Goal: Find specific page/section: Find specific page/section

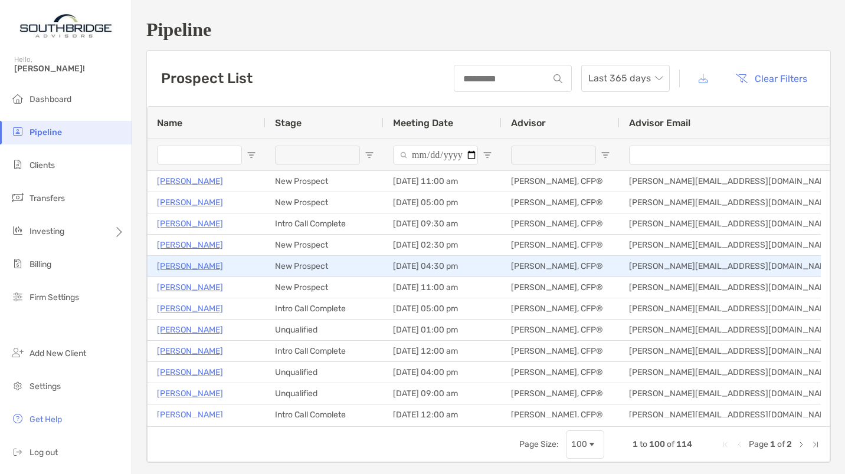
click at [169, 264] on p "Ria Voss" at bounding box center [190, 266] width 66 height 15
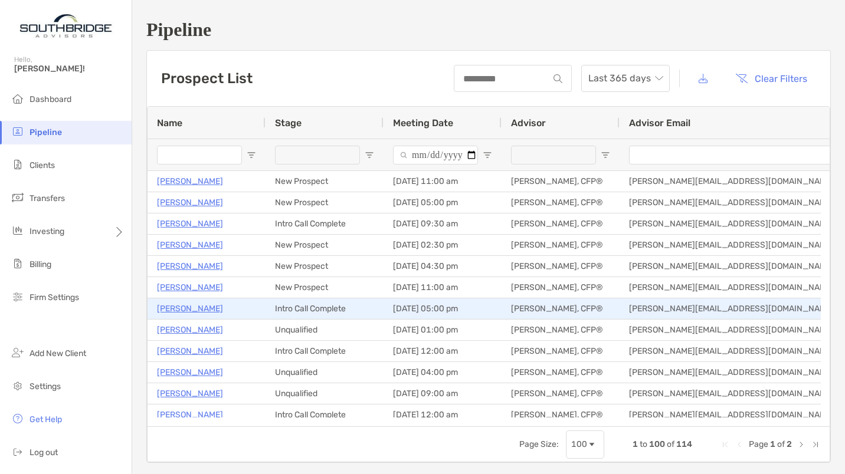
click at [203, 310] on p "[PERSON_NAME]" at bounding box center [190, 308] width 66 height 15
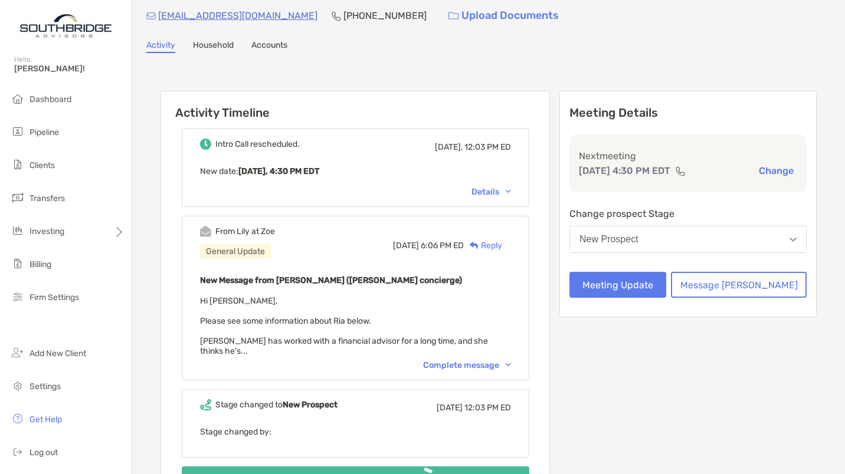
scroll to position [78, 0]
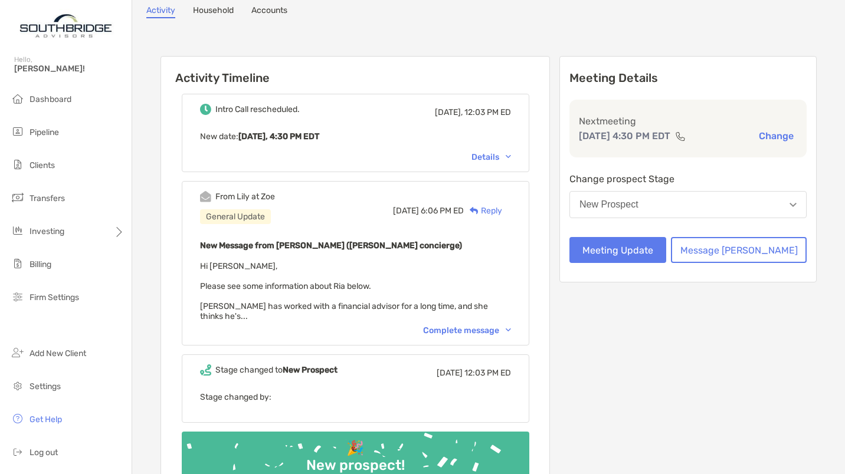
click at [486, 326] on div "Complete message" at bounding box center [467, 331] width 88 height 10
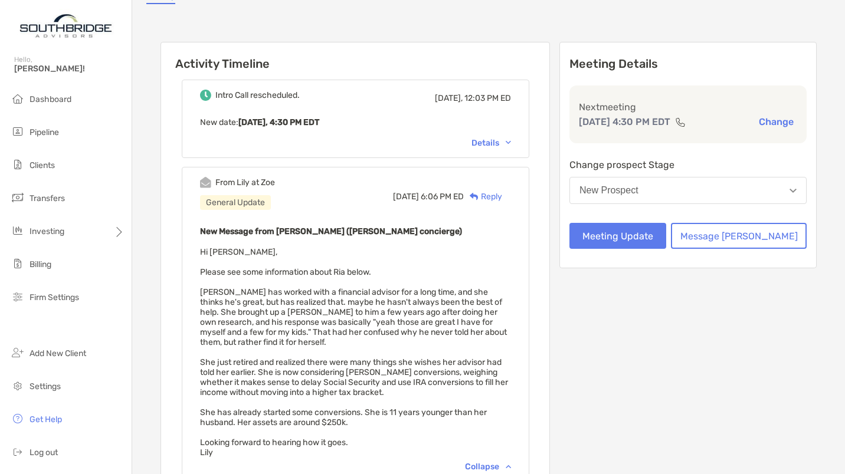
scroll to position [98, 0]
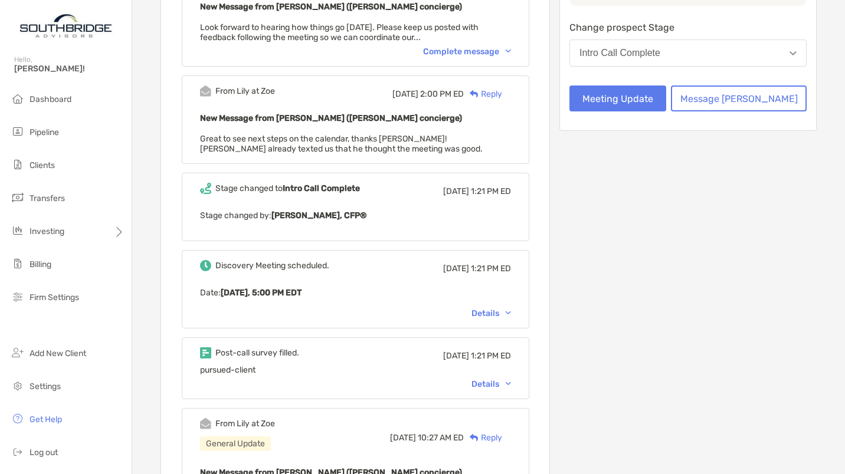
scroll to position [260, 0]
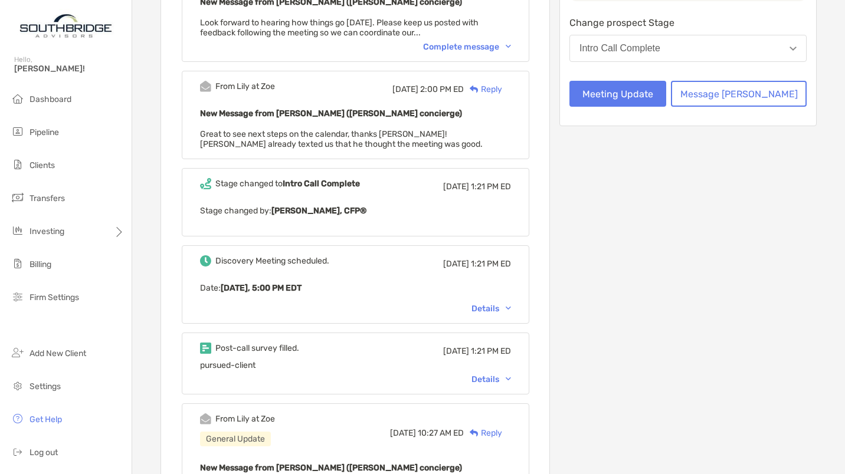
click at [507, 378] on div "Details" at bounding box center [491, 380] width 40 height 10
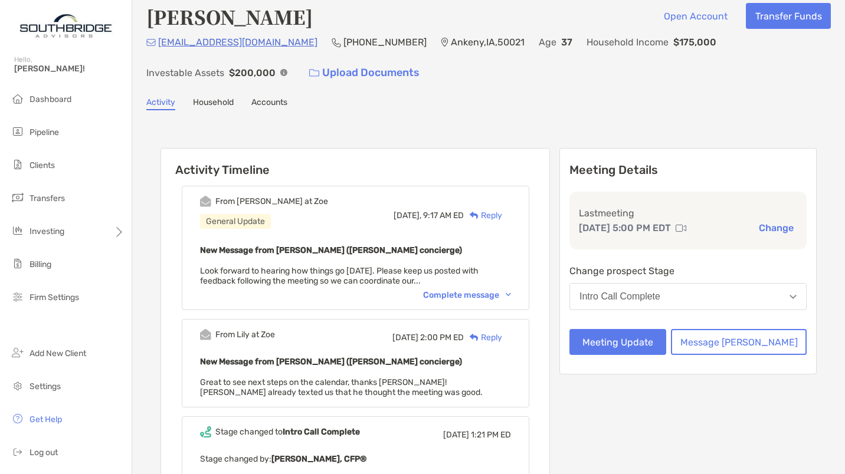
scroll to position [0, 0]
